Goal: Information Seeking & Learning: Learn about a topic

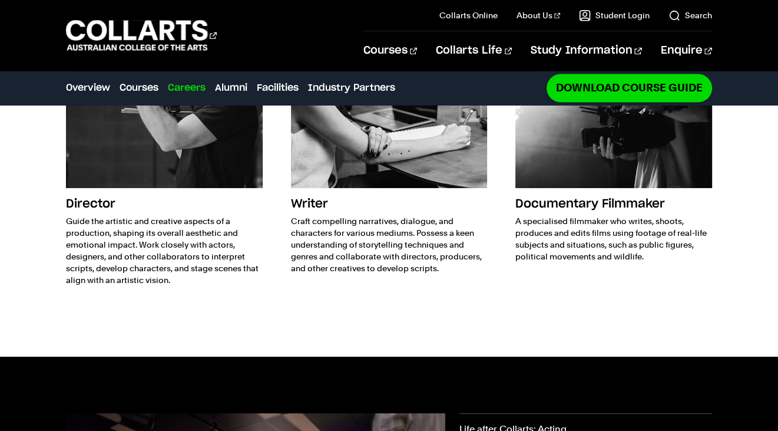
scroll to position [1532, 0]
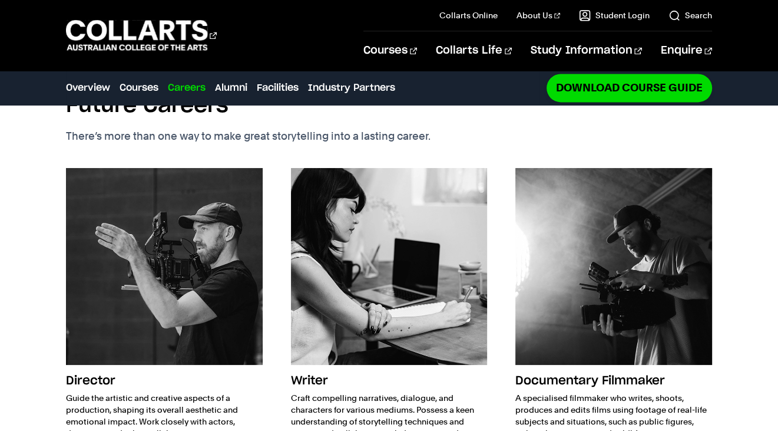
drag, startPoint x: 118, startPoint y: 187, endPoint x: 78, endPoint y: 234, distance: 61.4
click at [78, 234] on img at bounding box center [164, 266] width 196 height 196
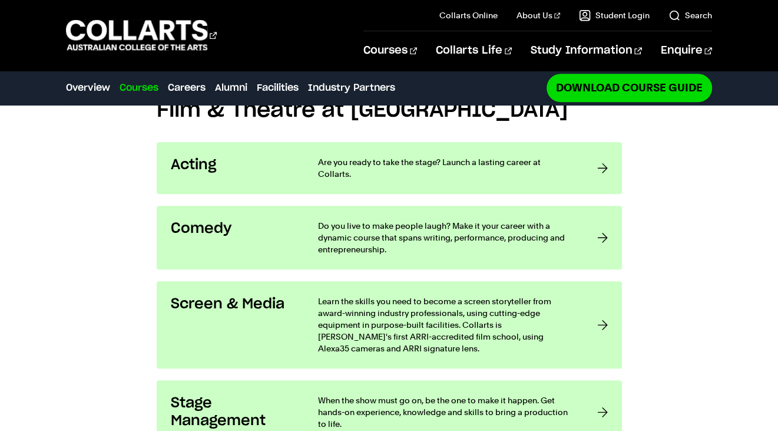
scroll to position [884, 0]
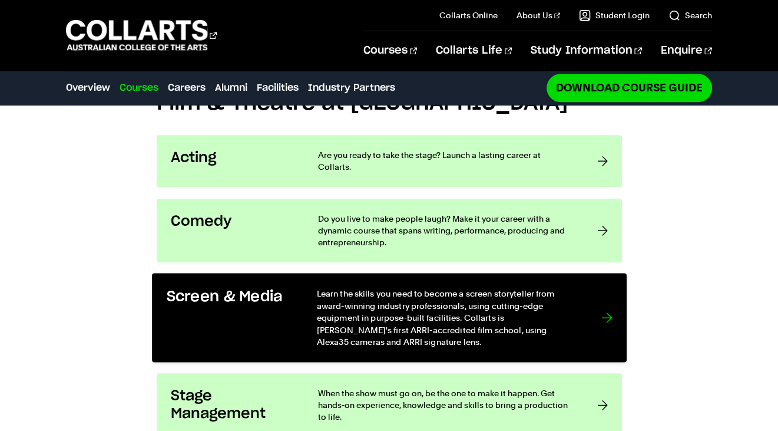
drag, startPoint x: 203, startPoint y: 239, endPoint x: 455, endPoint y: 242, distance: 251.6
click at [203, 288] on h3 "Screen & Media" at bounding box center [229, 297] width 126 height 18
click at [568, 288] on p "Learn the skills you need to become a screen storyteller from award-winning ind…" at bounding box center [446, 318] width 261 height 60
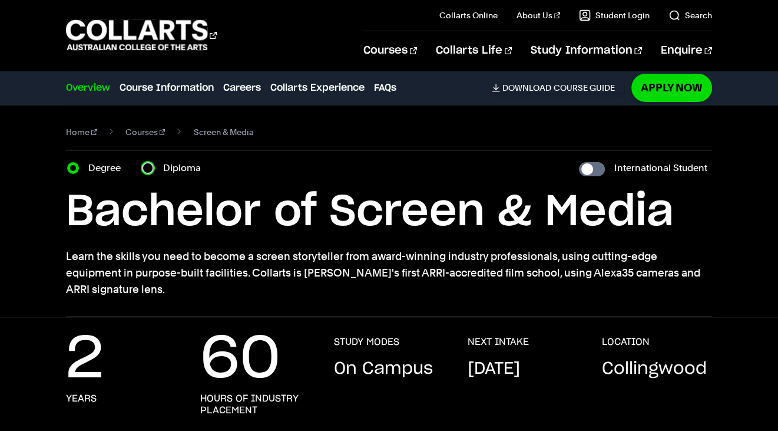
click at [146, 166] on input "Diploma" at bounding box center [148, 168] width 12 height 12
radio input "true"
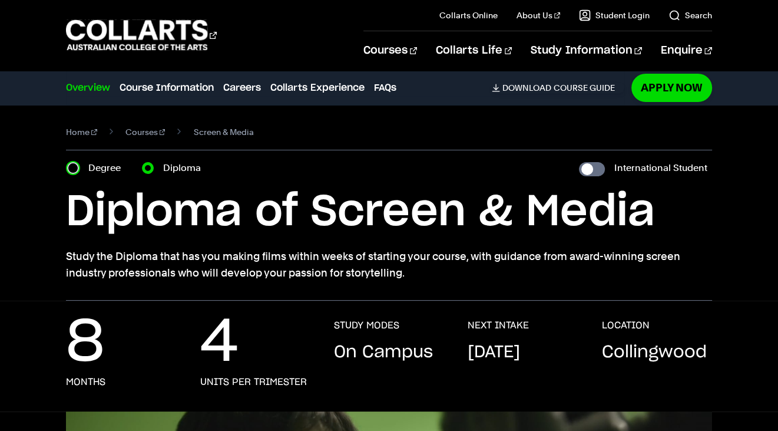
click at [73, 169] on input "Degree" at bounding box center [73, 168] width 12 height 12
radio input "true"
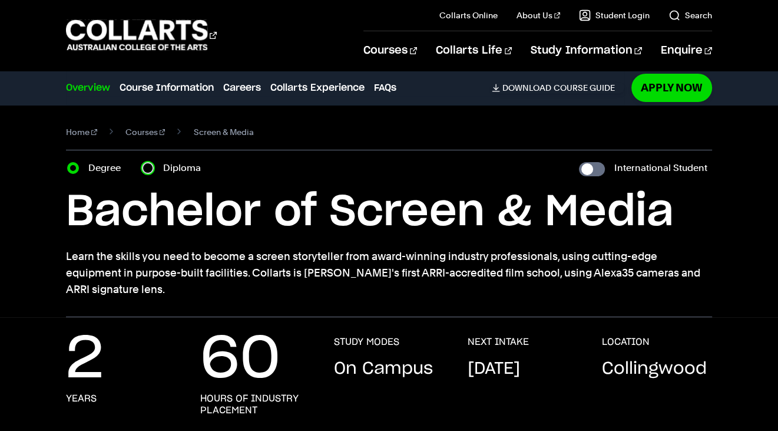
click at [144, 170] on input "Diploma" at bounding box center [148, 168] width 12 height 12
radio input "true"
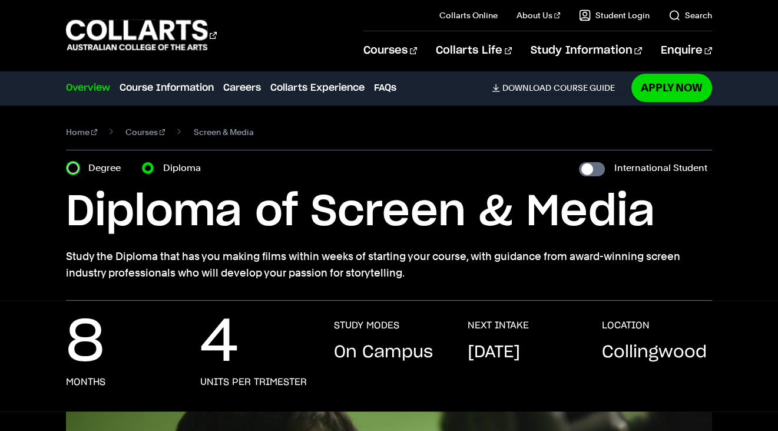
click at [75, 165] on input "Degree" at bounding box center [73, 168] width 12 height 12
radio input "true"
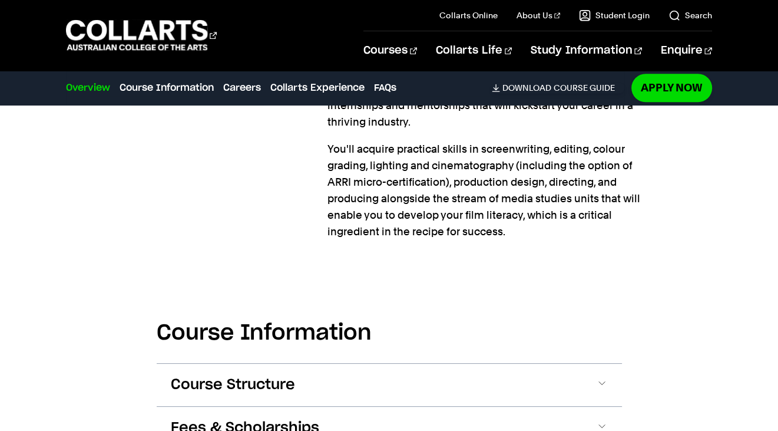
scroll to position [1061, 0]
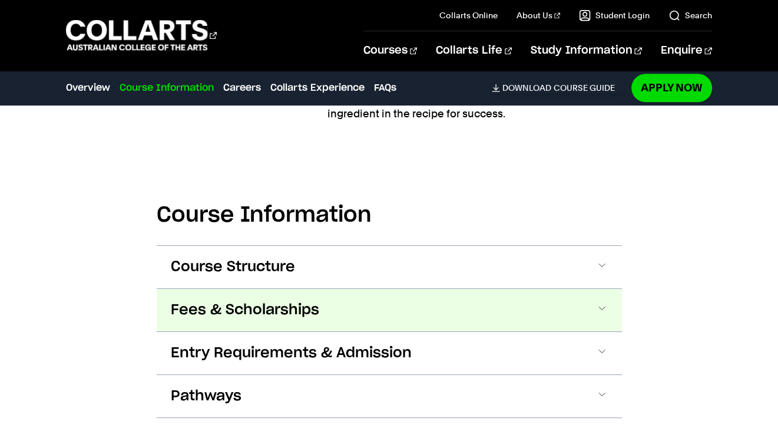
click at [578, 292] on button "Fees & Scholarships" at bounding box center [390, 310] width 466 height 42
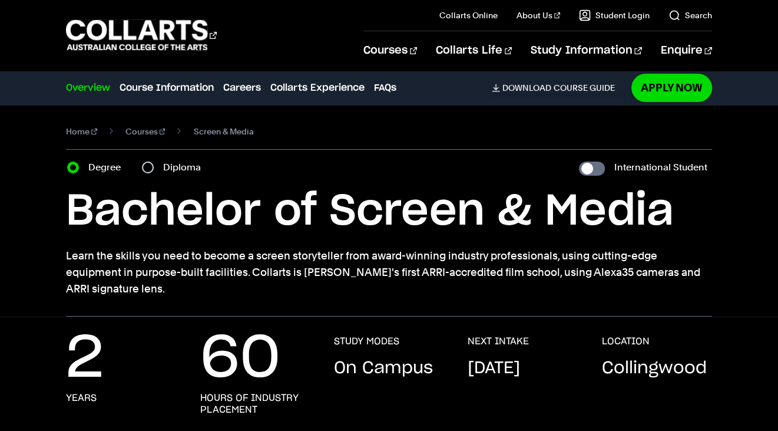
scroll to position [0, 0]
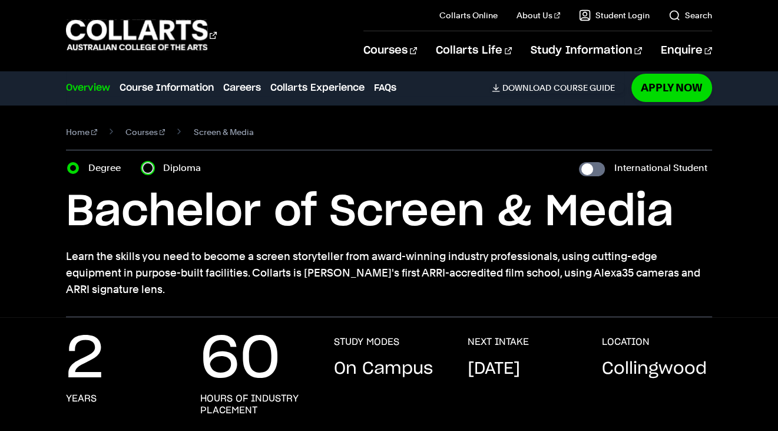
click at [149, 169] on input "Diploma" at bounding box center [148, 168] width 12 height 12
radio input "true"
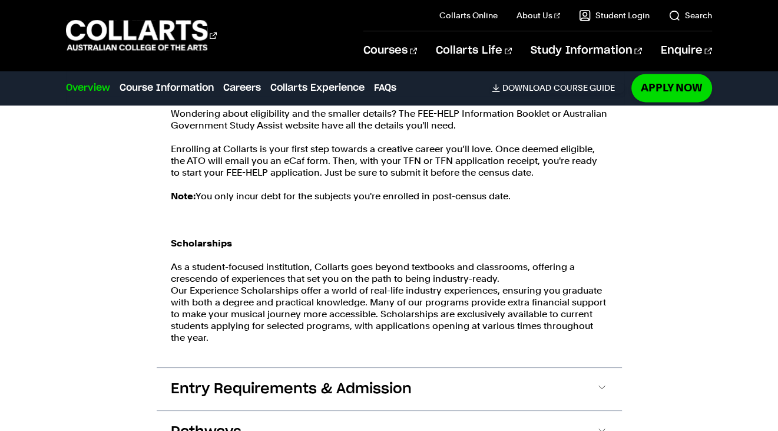
scroll to position [1532, 0]
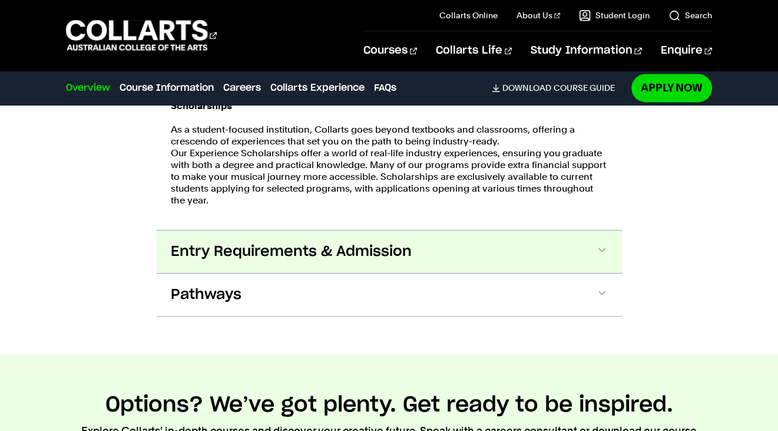
click at [0, 0] on span "Entry Requirements & Admission" at bounding box center [0, 0] width 0 height 0
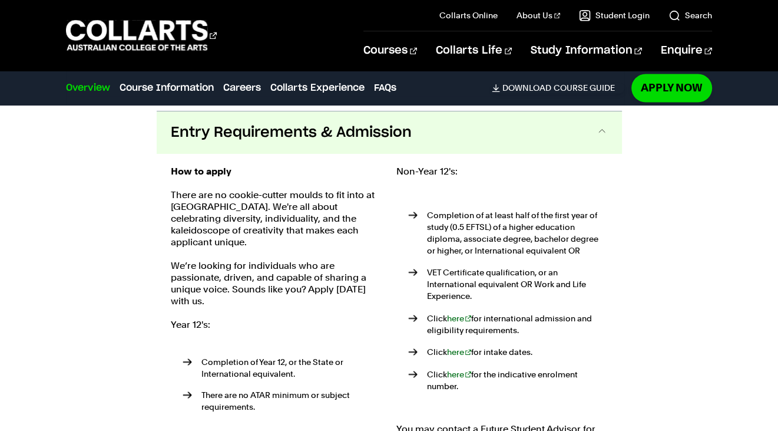
scroll to position [1715, 0]
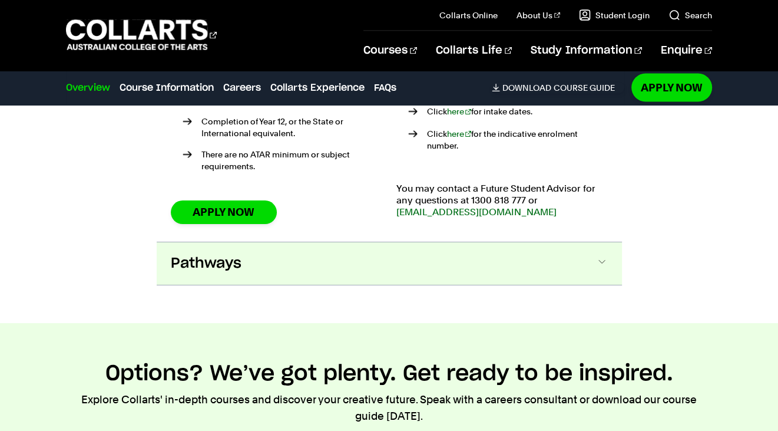
click at [0, 0] on button "Pathways" at bounding box center [0, 0] width 0 height 0
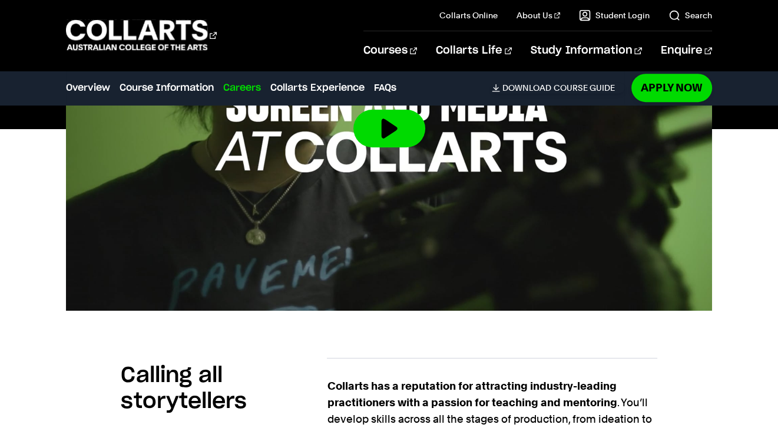
scroll to position [0, 0]
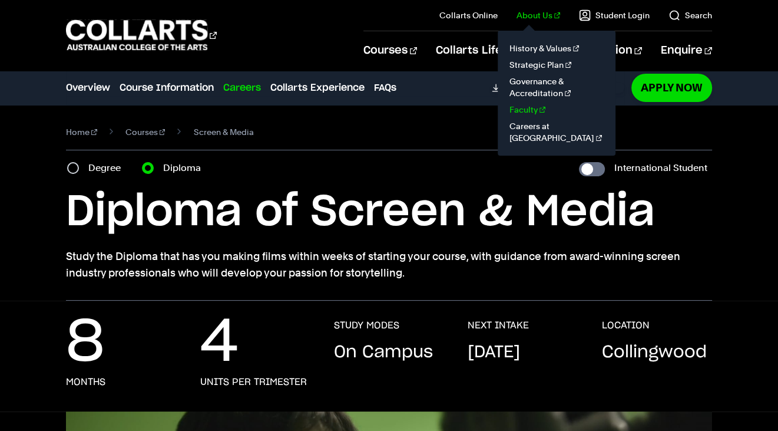
click at [543, 108] on link "Faculty" at bounding box center [556, 109] width 99 height 17
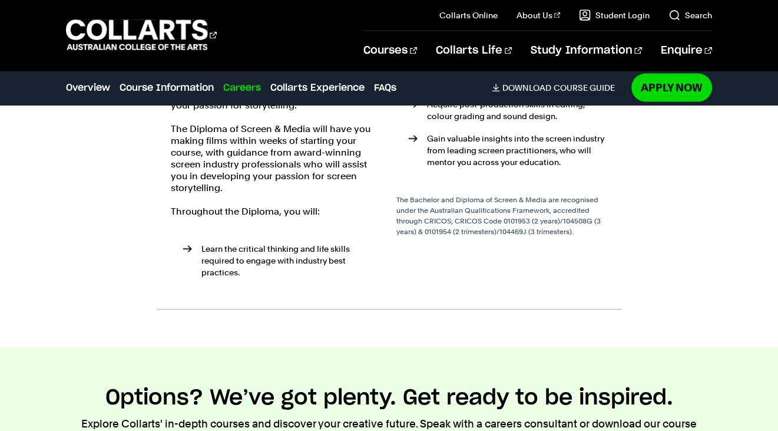
scroll to position [2357, 0]
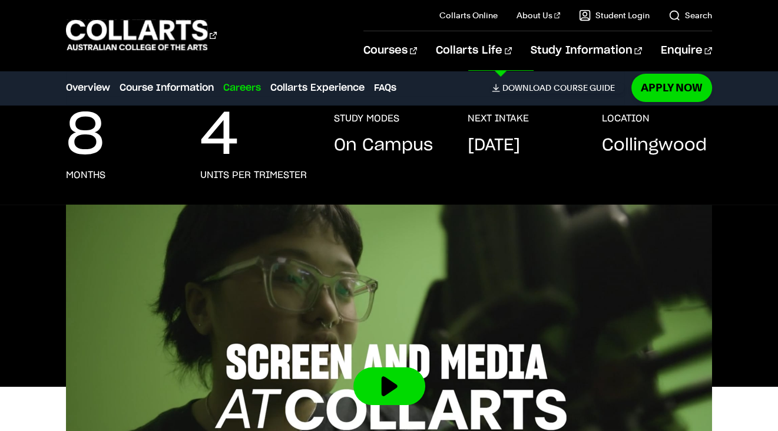
scroll to position [118, 0]
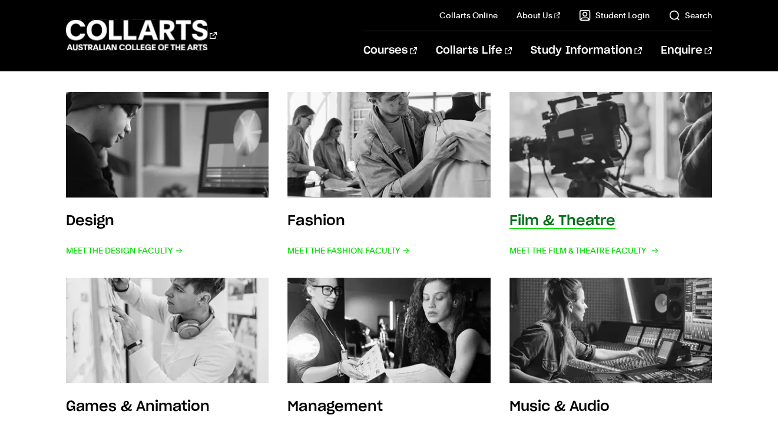
scroll to position [236, 0]
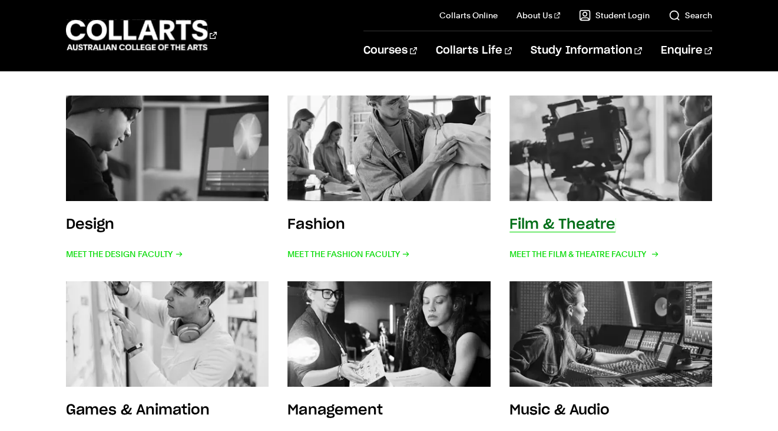
click at [592, 154] on img at bounding box center [610, 148] width 223 height 116
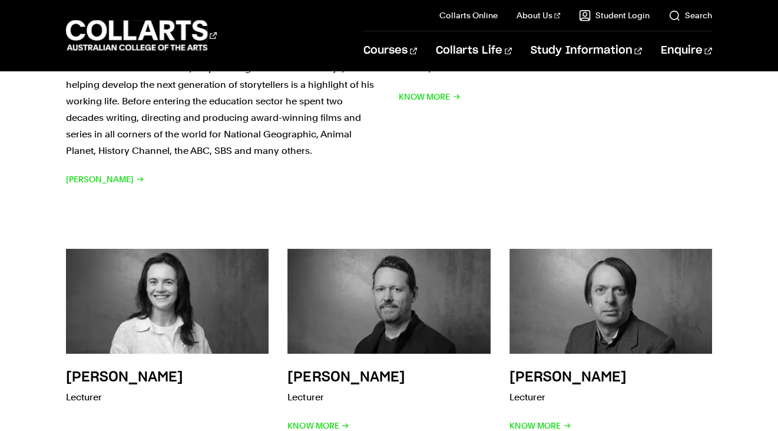
scroll to position [1768, 0]
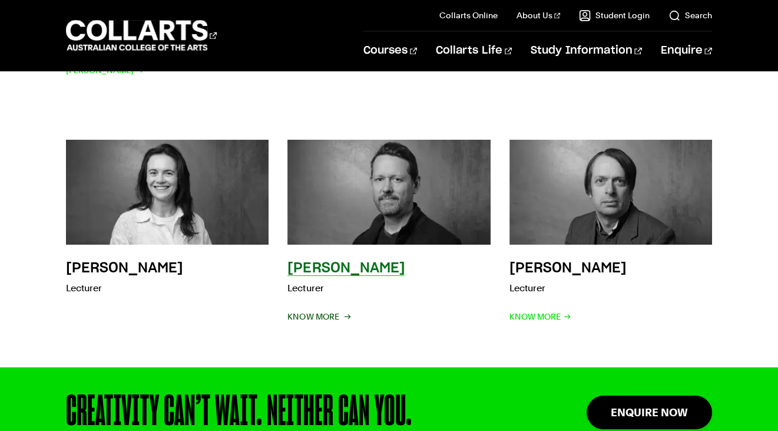
click at [341, 308] on span "Know More" at bounding box center [319, 316] width 62 height 17
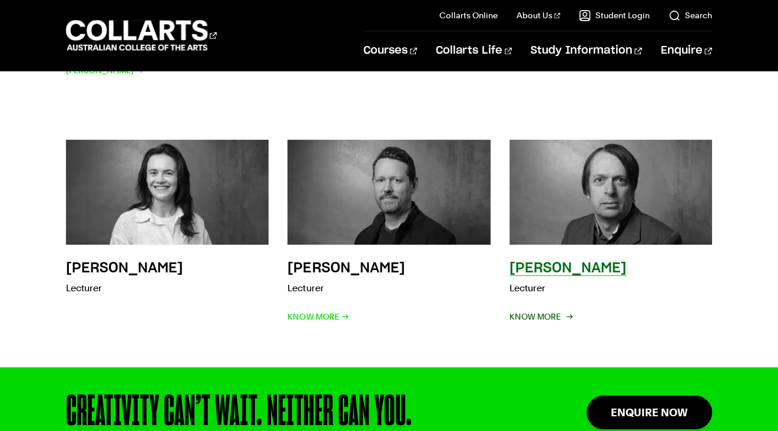
click at [550, 308] on span "Know More" at bounding box center [541, 316] width 62 height 17
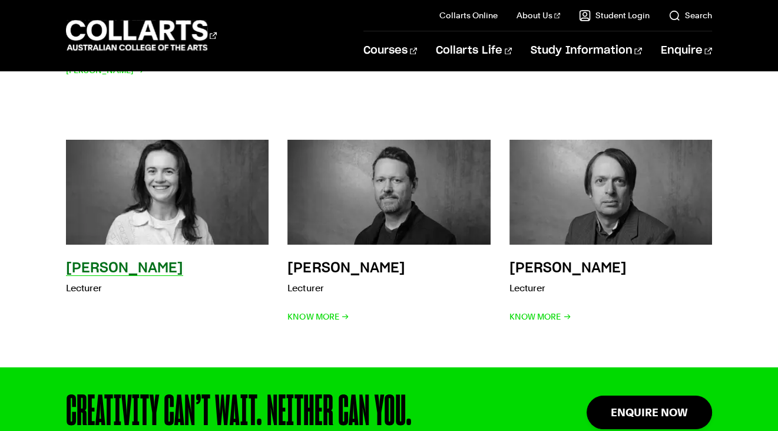
drag, startPoint x: 103, startPoint y: 242, endPoint x: 113, endPoint y: 240, distance: 10.1
click at [104, 261] on h3 "Lucy Coleman" at bounding box center [124, 268] width 117 height 14
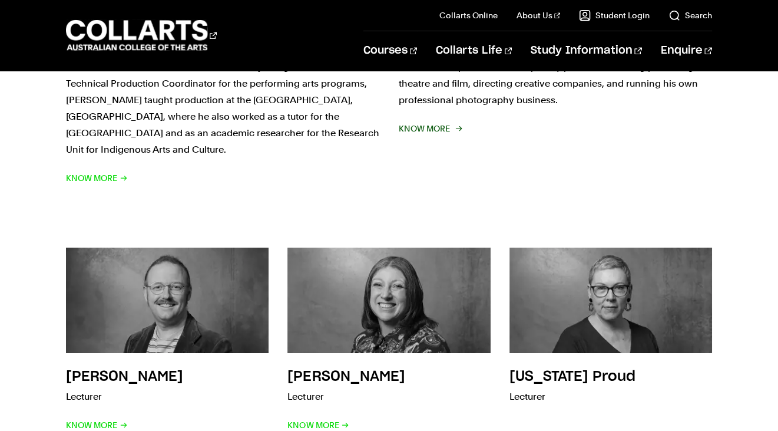
scroll to position [766, 0]
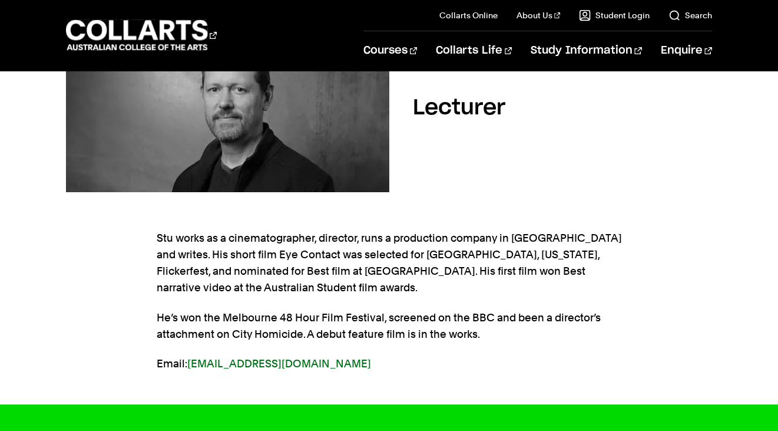
scroll to position [236, 0]
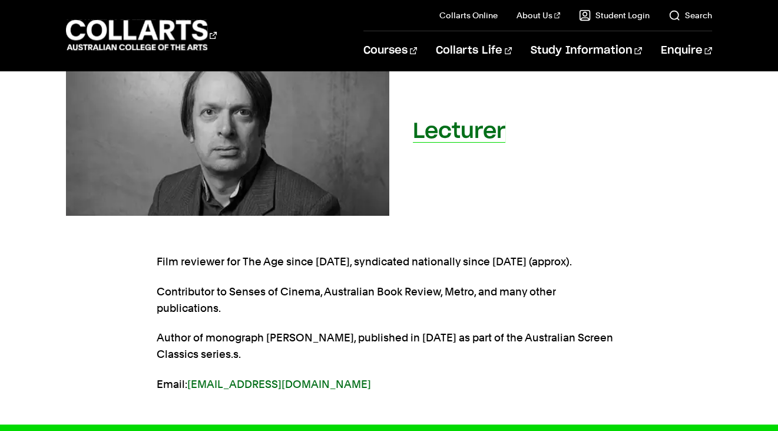
scroll to position [177, 0]
